Goal: Information Seeking & Learning: Learn about a topic

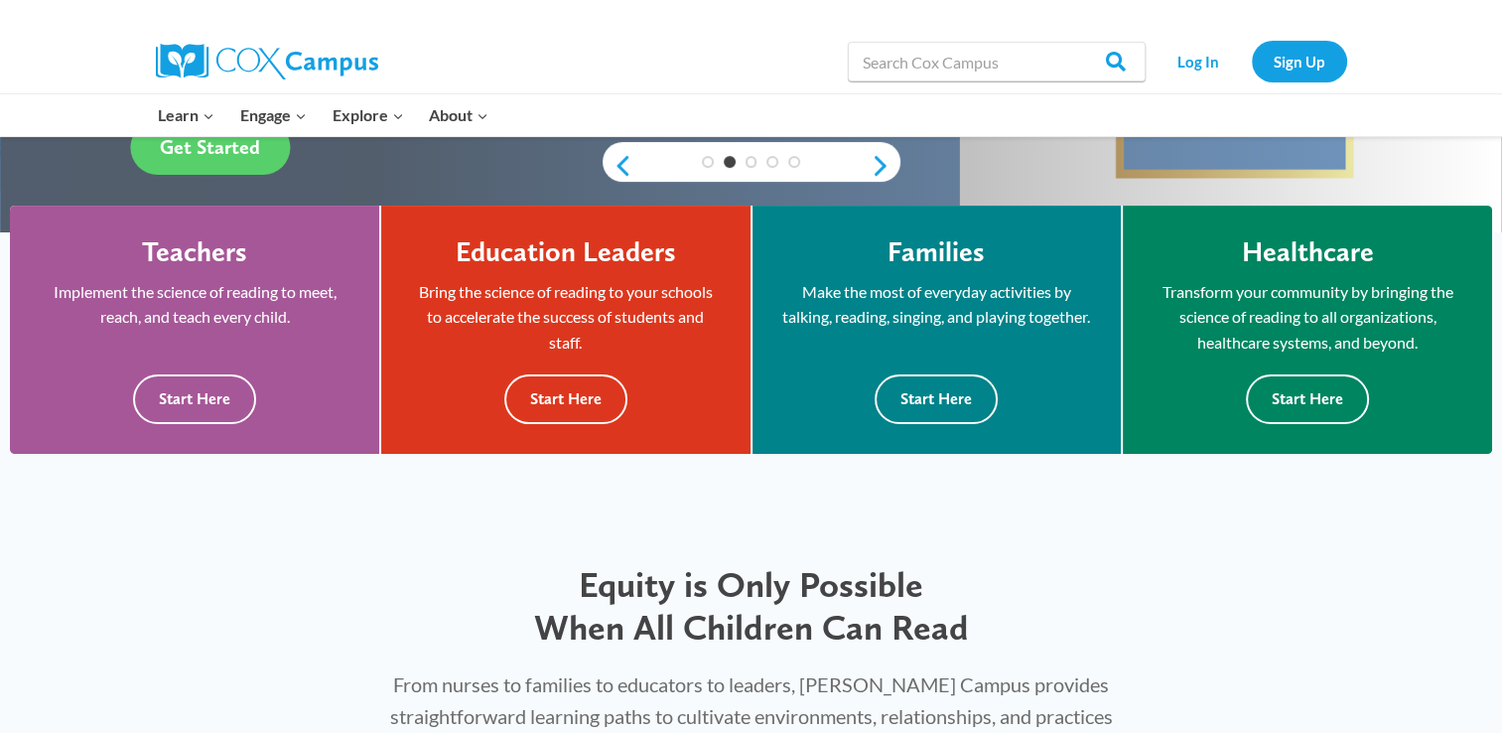
scroll to position [393, 0]
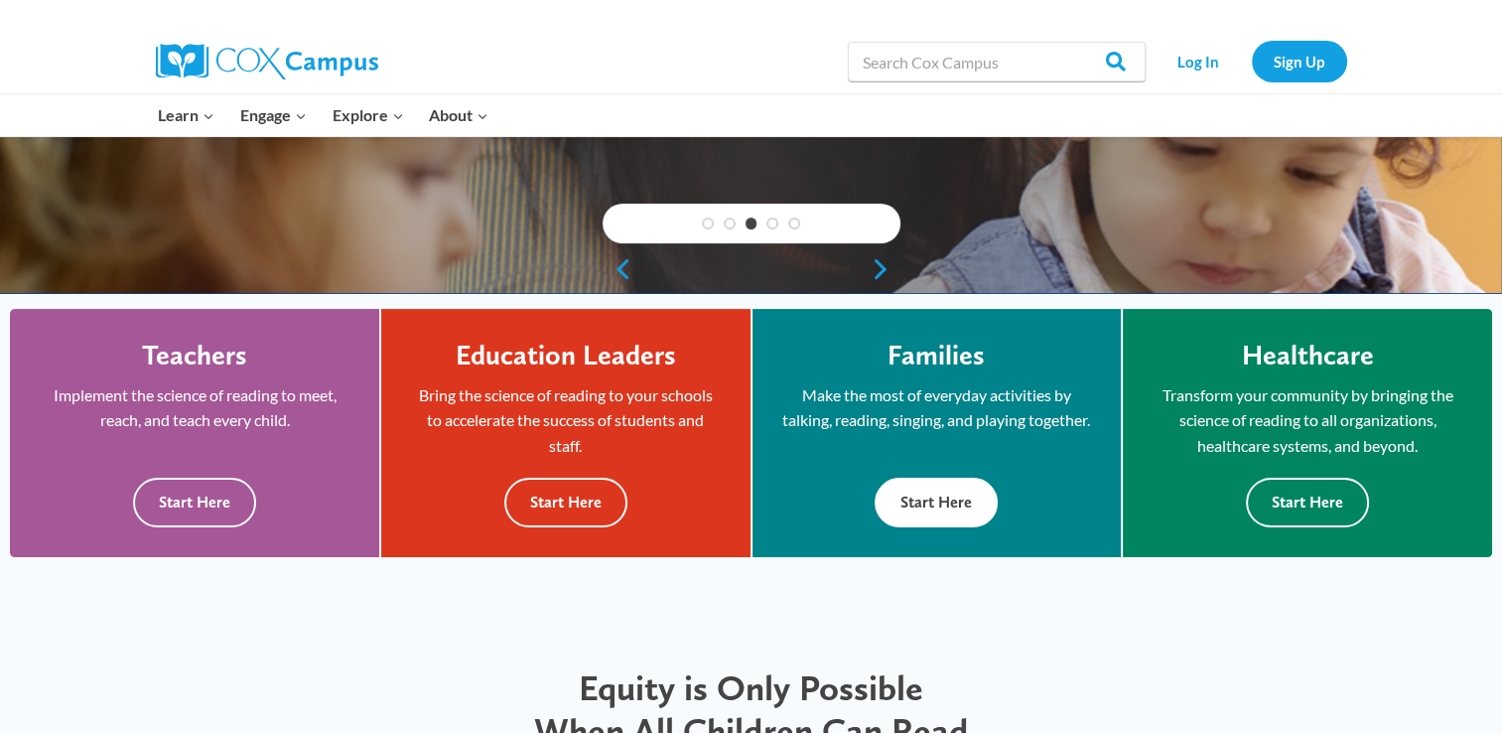
click at [922, 468] on div "Families Make the most of everyday activities by talking, reading, singing, and…" at bounding box center [937, 433] width 309 height 189
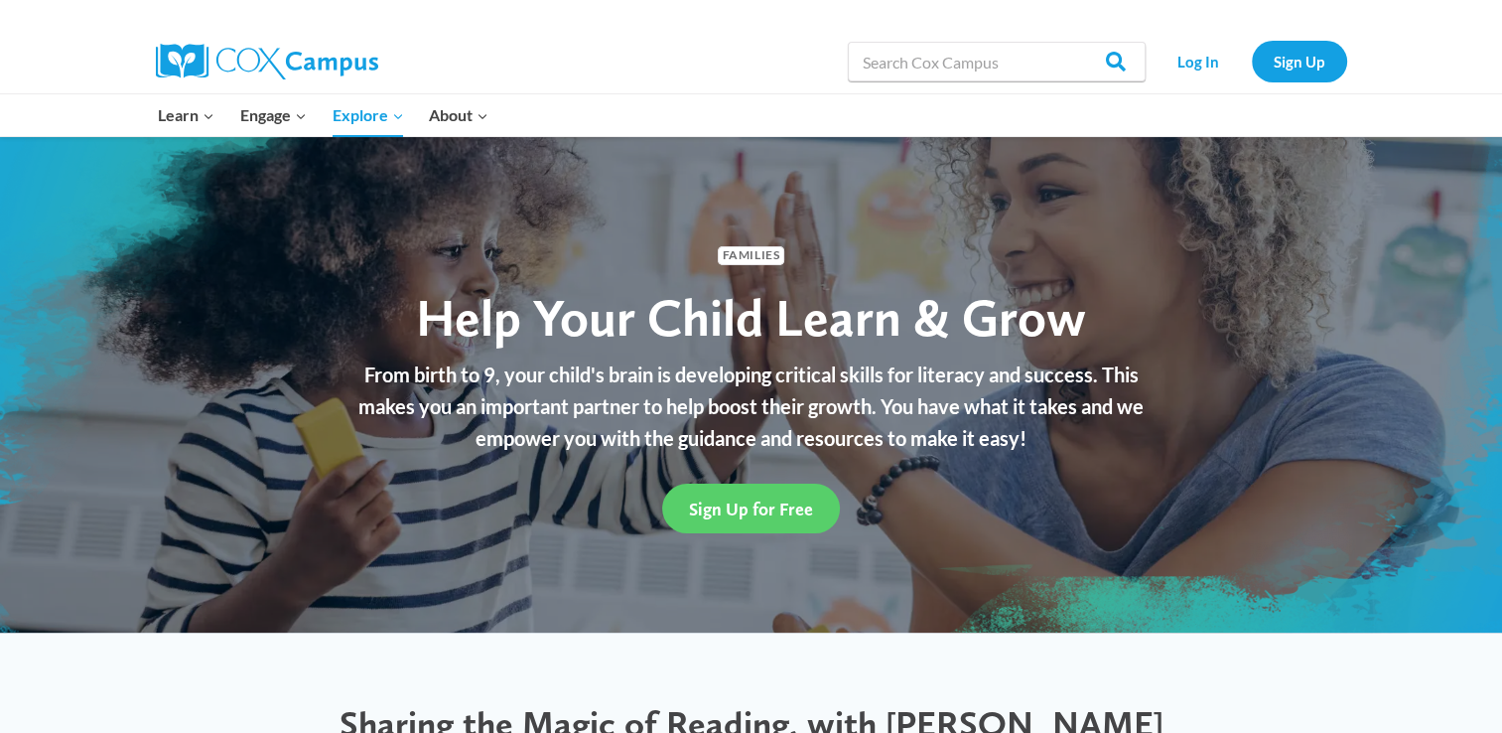
click at [799, 66] on div "Search in [URL][DOMAIN_NAME] Search Search Log In Sign Up" at bounding box center [980, 62] width 735 height 64
